Goal: Transaction & Acquisition: Book appointment/travel/reservation

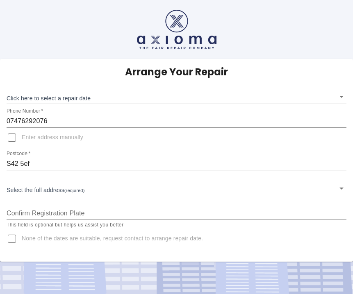
click at [134, 185] on body "Arrange Your Repair Click here to select a repair date ​ Phone Number   * 07476…" at bounding box center [176, 147] width 353 height 294
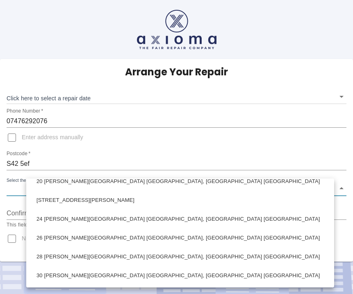
scroll to position [216, 0]
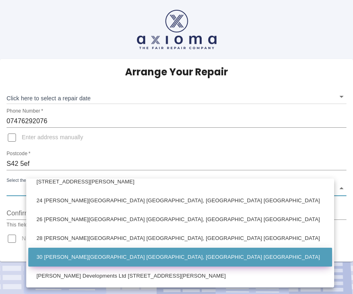
click at [92, 258] on li "30 [PERSON_NAME][GEOGRAPHIC_DATA] [GEOGRAPHIC_DATA], [GEOGRAPHIC_DATA] [GEOGRAP…" at bounding box center [180, 257] width 304 height 19
type input "30 [PERSON_NAME][GEOGRAPHIC_DATA] [GEOGRAPHIC_DATA], [GEOGRAPHIC_DATA] [GEOGRAP…"
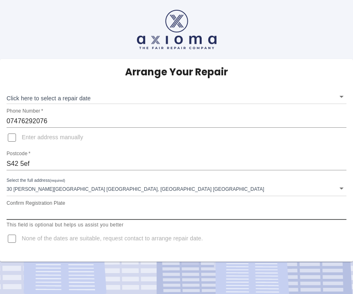
click at [101, 210] on input "Confirm Registration Plate" at bounding box center [177, 213] width 340 height 13
click at [24, 215] on input "Confirm Registration Plate" at bounding box center [177, 213] width 340 height 13
type input "DC23 EBV"
click at [14, 240] on input "None of the dates are suitable, request contact to arrange repair date." at bounding box center [12, 239] width 20 height 20
checkbox input "true"
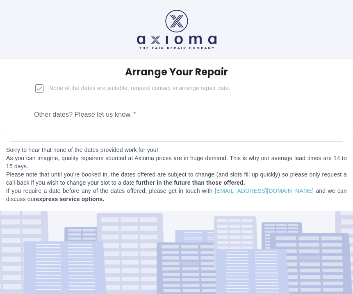
click at [72, 114] on input "Other dates? Please let us know.   *" at bounding box center [176, 114] width 285 height 13
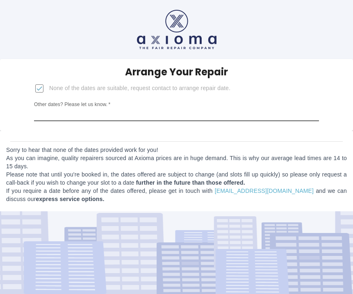
type input "1"
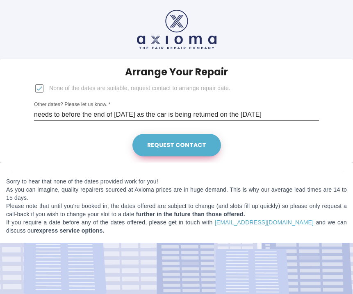
click at [153, 143] on button "Request contact" at bounding box center [176, 145] width 89 height 23
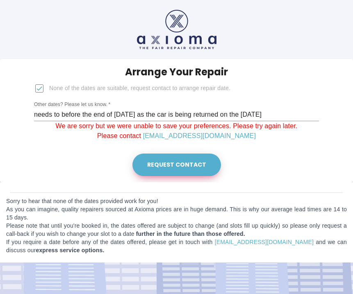
click at [171, 168] on button "Request contact" at bounding box center [176, 165] width 89 height 23
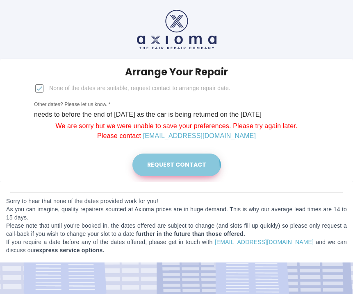
click at [171, 168] on button "Request contact" at bounding box center [176, 165] width 89 height 23
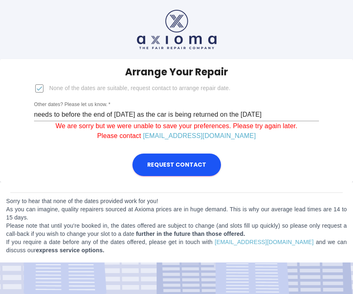
click at [151, 117] on input "needs to before the end of [DATE] as the car is being returned on the [DATE]" at bounding box center [176, 114] width 285 height 13
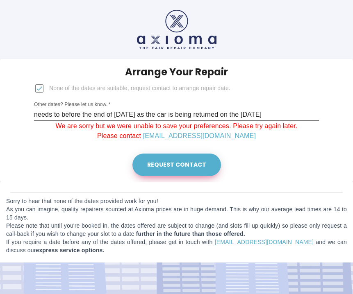
click at [177, 168] on button "Request contact" at bounding box center [176, 165] width 89 height 23
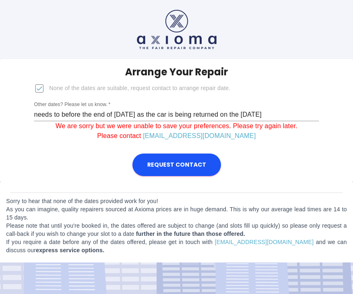
click at [168, 117] on input "needs to before the end of [DATE] as the car is being returned on the [DATE]" at bounding box center [176, 114] width 285 height 13
drag, startPoint x: 163, startPoint y: 114, endPoint x: 322, endPoint y: 111, distance: 158.7
click at [321, 111] on form "Arrange Your Repair None of the dates are suitable, request contact to arrange …" at bounding box center [176, 120] width 353 height 123
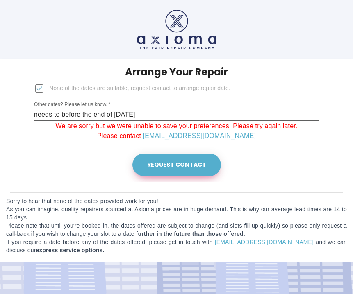
click at [180, 162] on button "Request contact" at bounding box center [176, 165] width 89 height 23
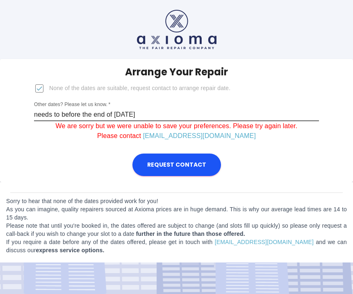
click at [159, 119] on input "needs to before the end of [DATE]" at bounding box center [176, 114] width 285 height 13
drag, startPoint x: 257, startPoint y: 114, endPoint x: 193, endPoint y: 109, distance: 64.6
click at [256, 114] on input "needs to before the end of [DATE]" at bounding box center [176, 114] width 285 height 13
drag, startPoint x: 77, startPoint y: 112, endPoint x: 20, endPoint y: 112, distance: 57.0
click at [20, 112] on form "Arrange Your Repair None of the dates are suitable, request contact to arrange …" at bounding box center [176, 120] width 353 height 123
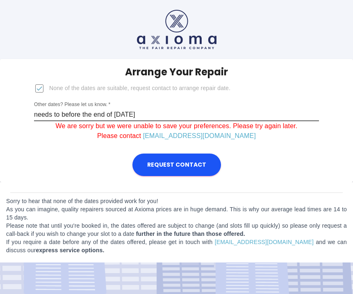
type input "needs to before the end of [DATE] as the car is being returned on the [DATE]"
click at [304, 115] on input "needs to before the end of [DATE] as the car is being returned on the [DATE]" at bounding box center [176, 114] width 285 height 13
drag, startPoint x: 206, startPoint y: 112, endPoint x: 40, endPoint y: 114, distance: 165.6
click at [38, 115] on div "Arrange Your Repair None of the dates are suitable, request contact to arrange …" at bounding box center [176, 103] width 298 height 89
click at [58, 150] on form "Arrange Your Repair None of the dates are suitable, request contact to arrange …" at bounding box center [176, 120] width 353 height 123
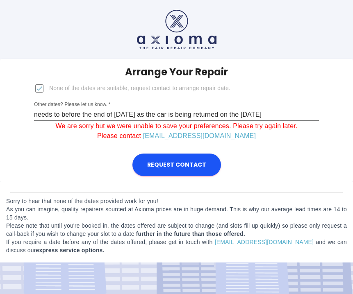
drag, startPoint x: 305, startPoint y: 113, endPoint x: -6, endPoint y: 108, distance: 311.1
click at [0, 108] on html "Arrange Your Repair None of the dates are suitable, request contact to arrange …" at bounding box center [176, 147] width 353 height 294
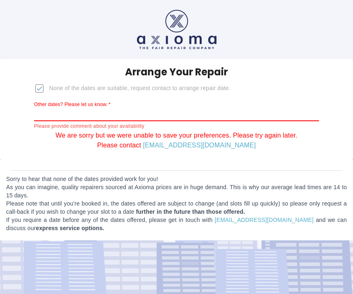
type input ","
paste input "needs to before the end of [DATE] as the car is being returned on the [DATE]"
type input "needs to before the end of [DATE] as the car is being returned on the [DATE]"
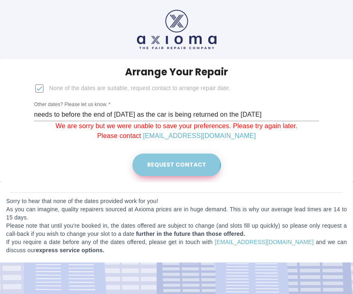
click at [164, 161] on button "Request contact" at bounding box center [176, 165] width 89 height 23
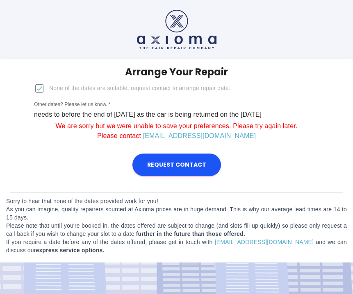
click at [77, 112] on input "needs to before the end of [DATE] as the car is being returned on the [DATE]" at bounding box center [176, 114] width 285 height 13
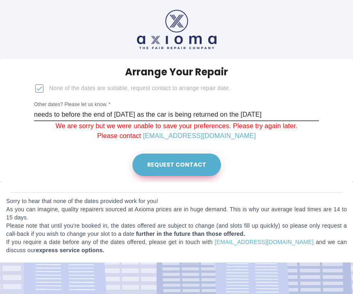
click at [199, 171] on button "Request contact" at bounding box center [176, 165] width 89 height 23
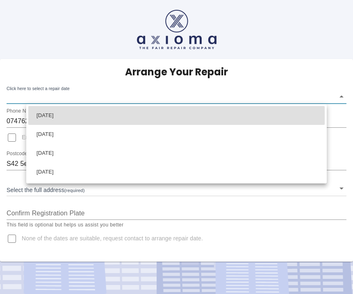
click at [201, 93] on body "Arrange Your Repair Click here to select a repair date ​ Phone Number   * 07476…" at bounding box center [176, 147] width 353 height 294
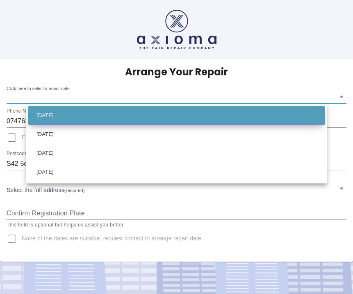
click at [161, 117] on li "Tue Oct 14 2025" at bounding box center [176, 115] width 296 height 19
type input "2025-10-14T00:00:00.000Z"
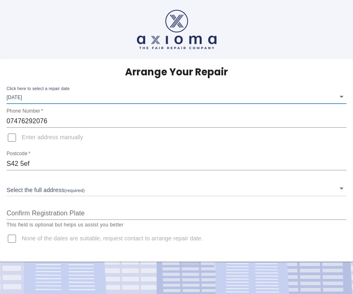
click at [119, 186] on body "Arrange Your Repair Click here to select a repair date Tue Oct 14 2025 2025-10-…" at bounding box center [176, 147] width 353 height 294
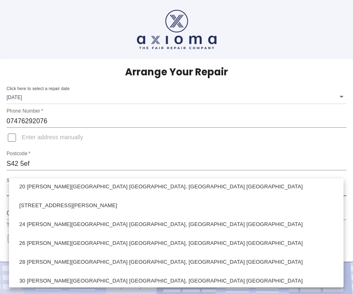
scroll to position [216, 0]
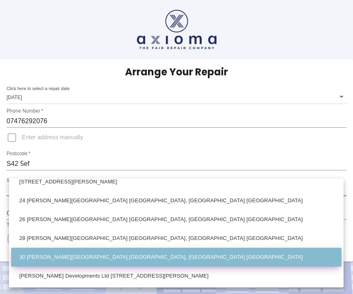
click at [112, 257] on li "30 [PERSON_NAME][GEOGRAPHIC_DATA] [GEOGRAPHIC_DATA], [GEOGRAPHIC_DATA] [GEOGRAP…" at bounding box center [176, 257] width 330 height 19
type input "30 [PERSON_NAME][GEOGRAPHIC_DATA] [GEOGRAPHIC_DATA], [GEOGRAPHIC_DATA] [GEOGRAP…"
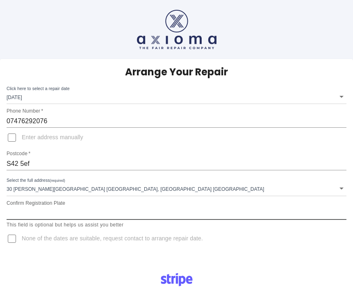
click at [36, 214] on input "Confirm Registration Plate" at bounding box center [177, 213] width 340 height 13
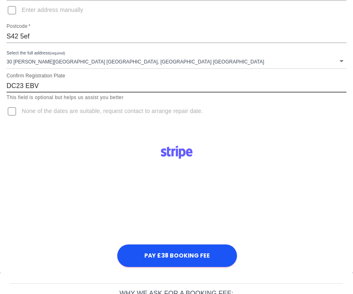
scroll to position [150, 0]
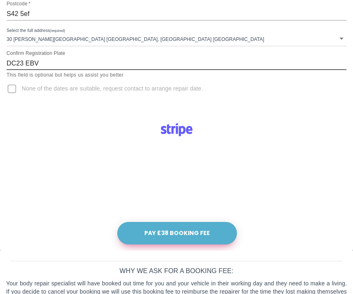
type input "DC23 EBV"
click at [212, 230] on button "Pay £38 Booking Fee" at bounding box center [177, 233] width 120 height 23
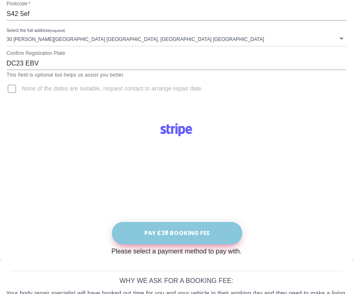
click at [195, 245] on button "Pay £38 Booking Fee" at bounding box center [177, 233] width 130 height 23
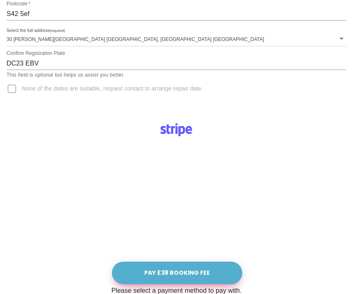
click at [200, 271] on button "Pay £38 Booking Fee" at bounding box center [177, 273] width 130 height 23
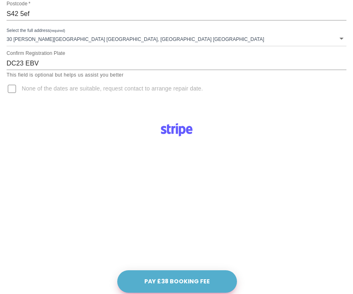
click at [206, 284] on button "Pay £38 Booking Fee" at bounding box center [177, 282] width 120 height 23
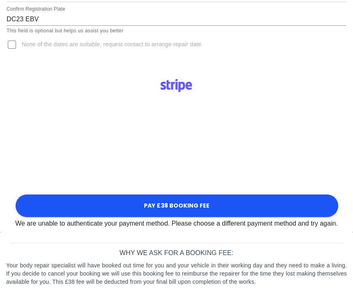
scroll to position [218, 0]
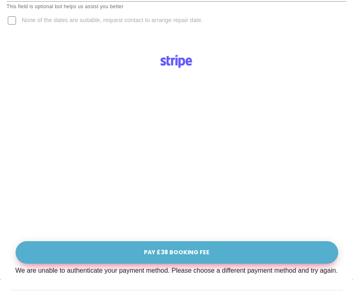
click at [185, 247] on button "Pay £38 Booking Fee" at bounding box center [177, 252] width 323 height 23
